Goal: Check status: Check status

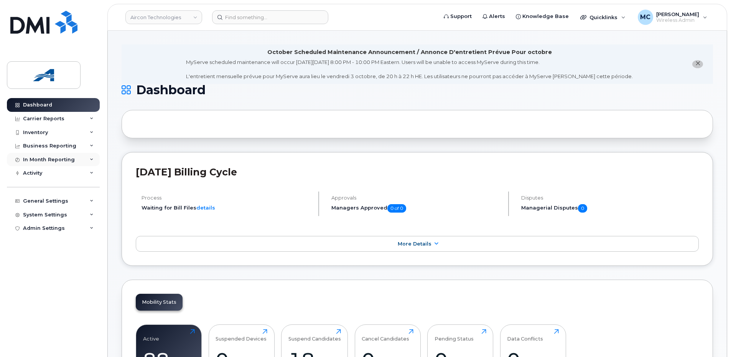
click at [92, 158] on icon at bounding box center [92, 160] width 4 height 4
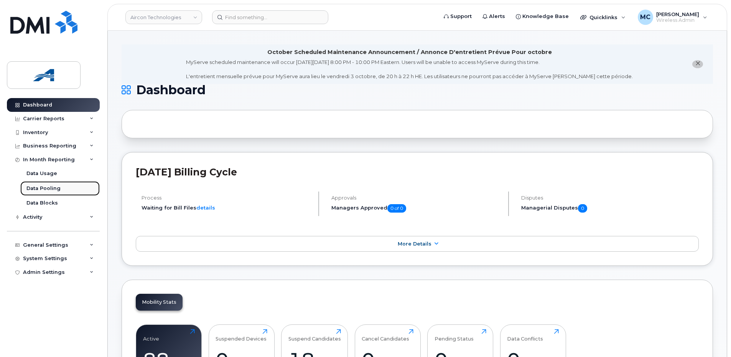
click at [46, 185] on div "Data Pooling" at bounding box center [43, 188] width 34 height 7
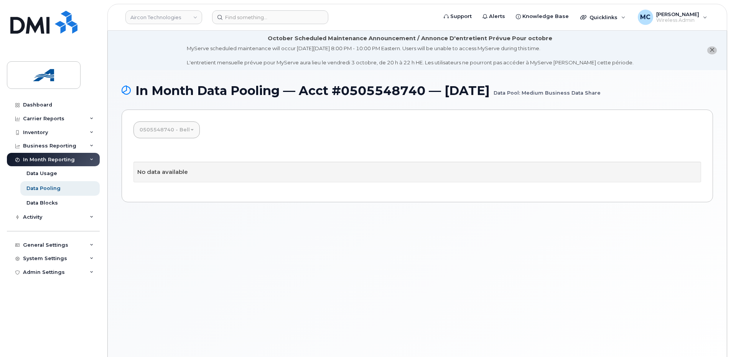
click at [191, 130] on span at bounding box center [192, 130] width 3 height 2
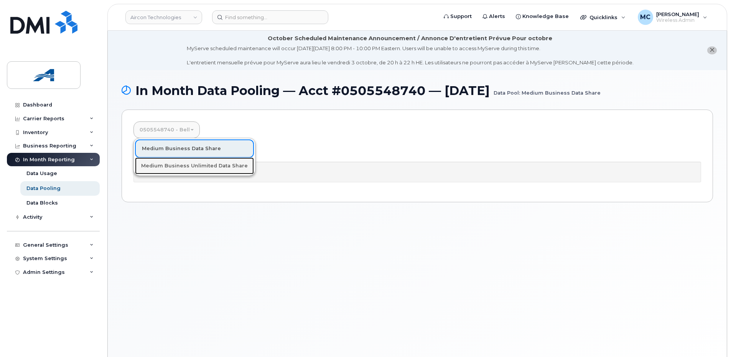
click at [186, 165] on link "Medium Business Unlimited Data Share" at bounding box center [194, 166] width 119 height 17
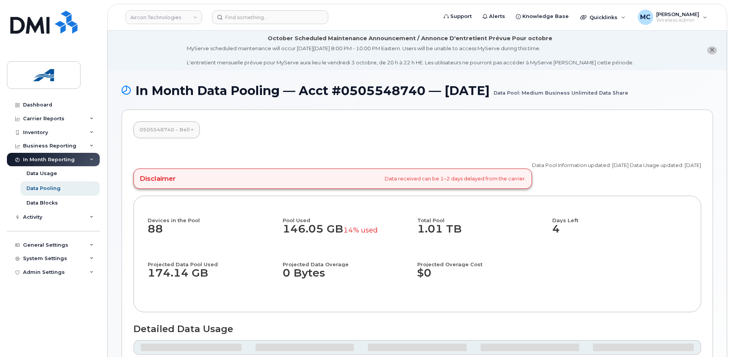
click at [186, 130] on link "0505548740 - Bell" at bounding box center [166, 130] width 66 height 17
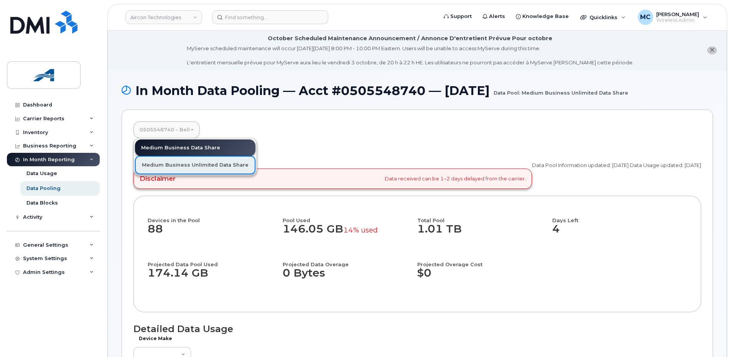
click at [180, 167] on link "Medium Business Unlimited Data Share" at bounding box center [195, 165] width 120 height 18
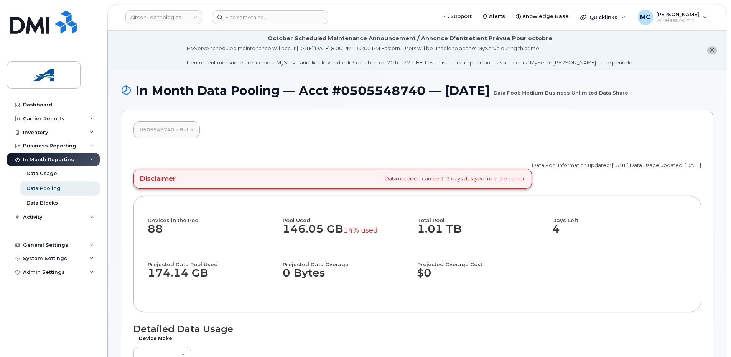
click at [174, 124] on link "0505548740 - Bell" at bounding box center [166, 130] width 66 height 17
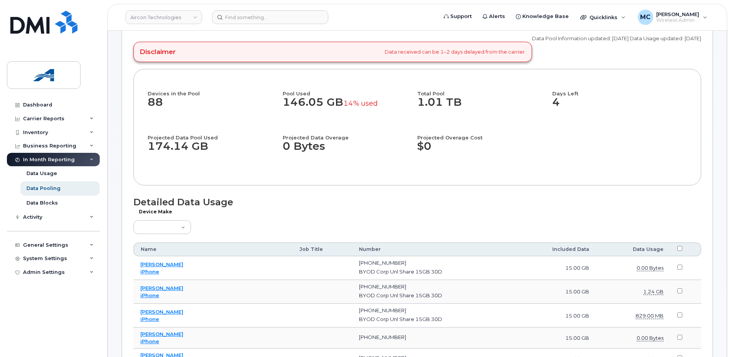
scroll to position [127, 0]
